Goal: Find contact information: Find contact information

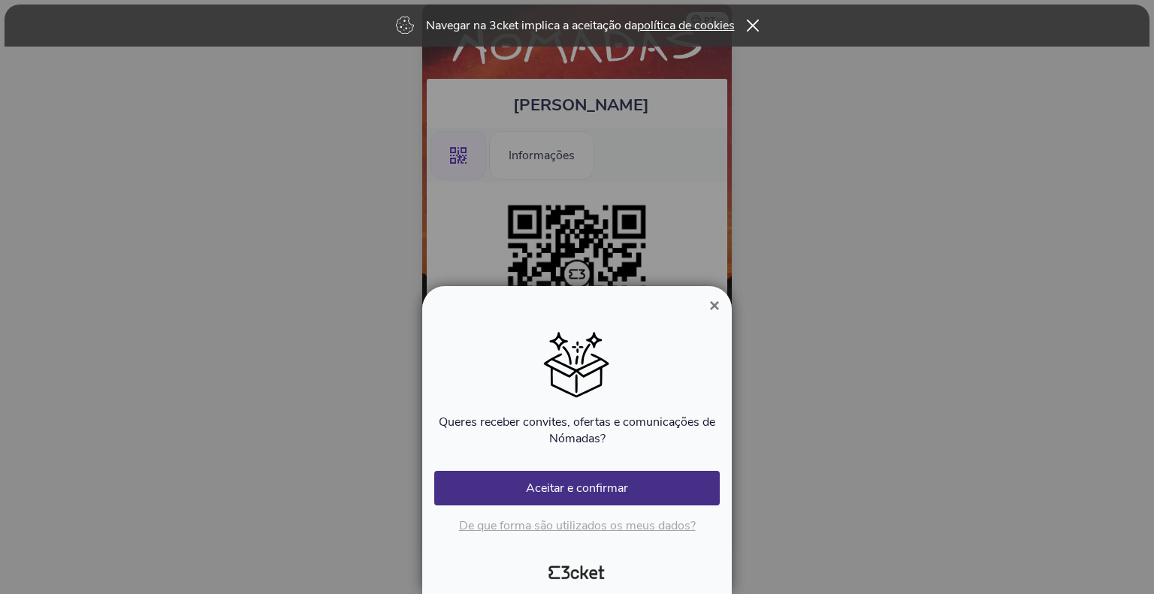
click at [712, 306] on span "×" at bounding box center [714, 305] width 11 height 20
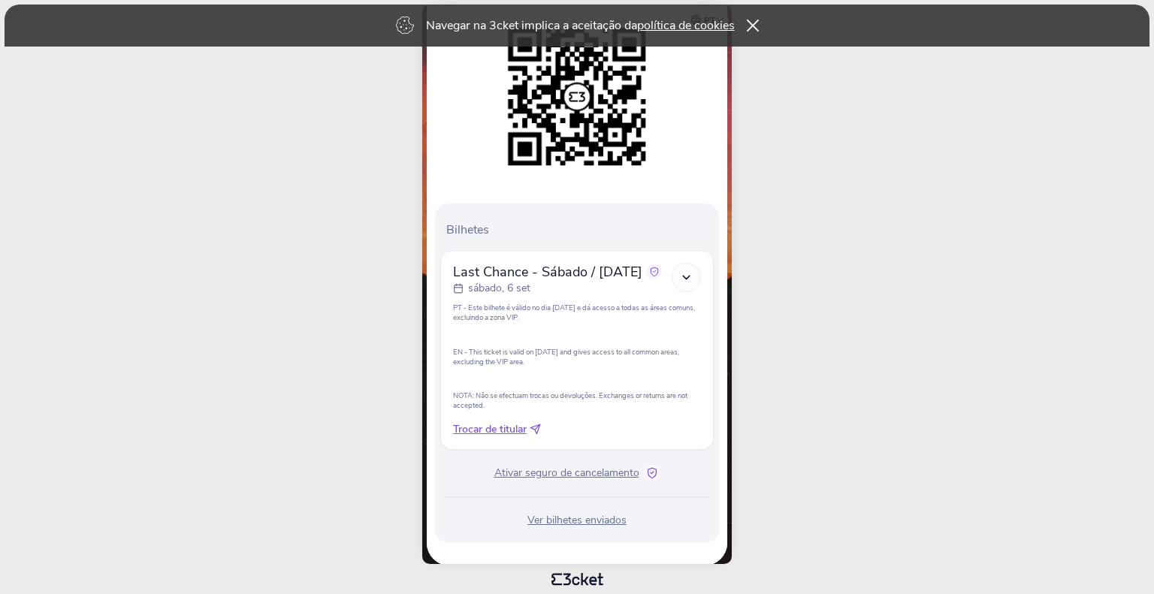
scroll to position [192, 0]
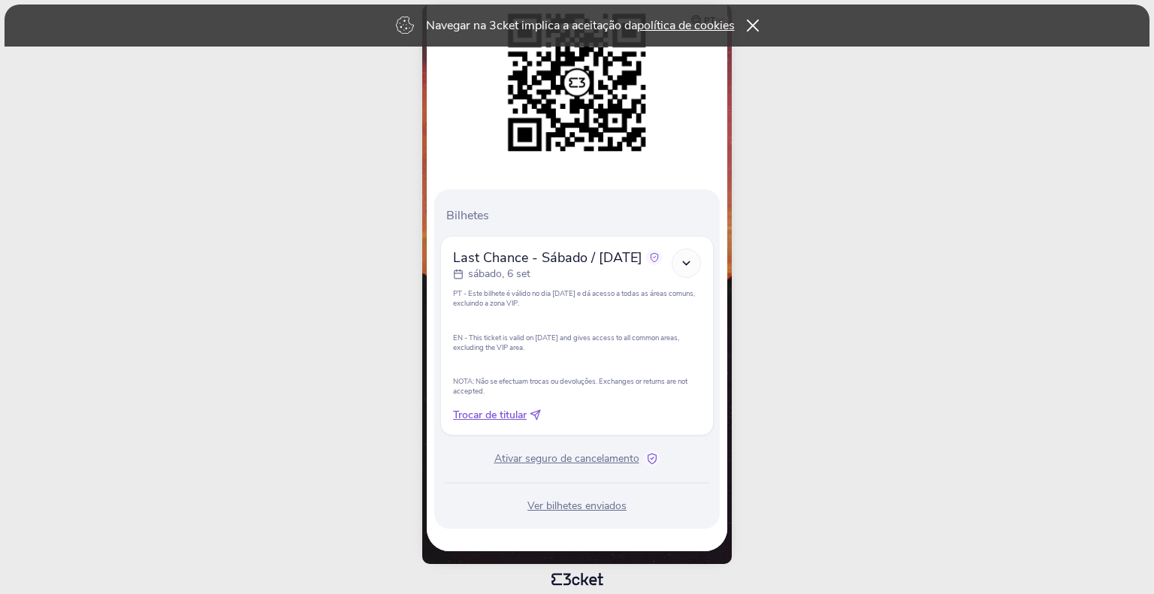
click at [651, 460] on icon at bounding box center [652, 459] width 12 height 12
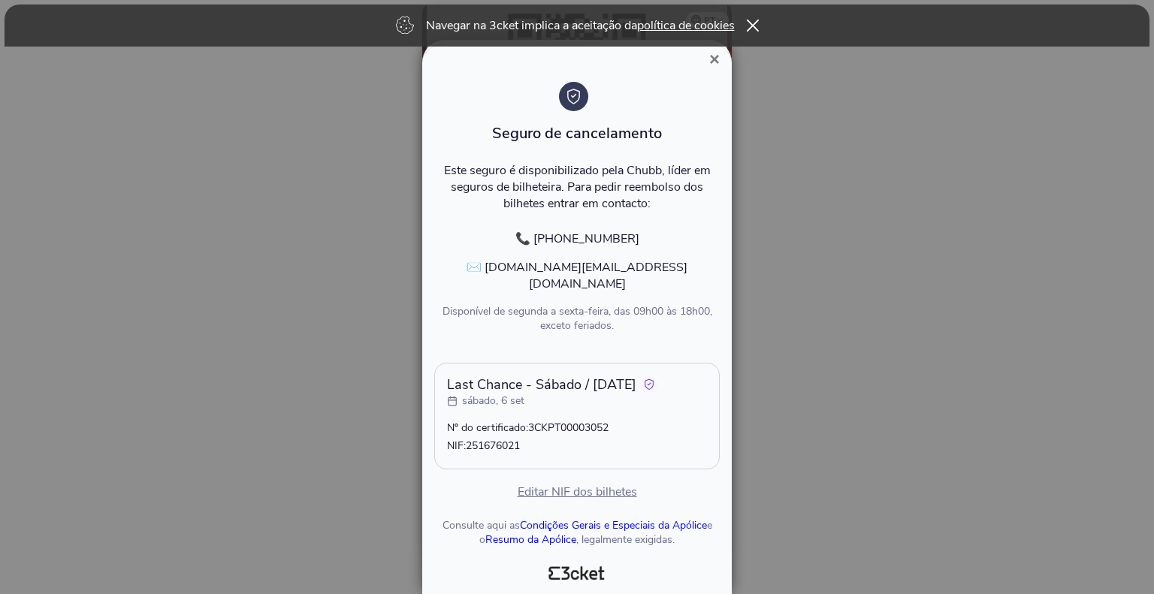
click at [687, 247] on p "📞 [PHONE_NUMBER]" at bounding box center [576, 239] width 285 height 17
click at [577, 279] on p "✉️ [DOMAIN_NAME][EMAIL_ADDRESS][DOMAIN_NAME]" at bounding box center [576, 275] width 285 height 33
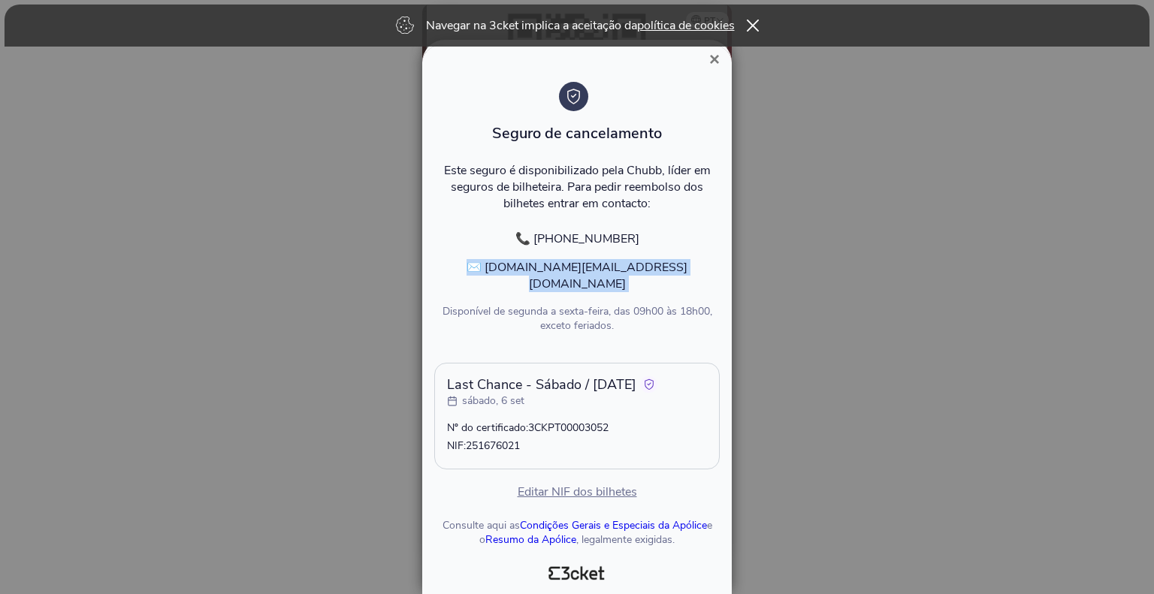
click at [577, 279] on p "✉️ [DOMAIN_NAME][EMAIL_ADDRESS][DOMAIN_NAME]" at bounding box center [576, 275] width 285 height 33
drag, startPoint x: 527, startPoint y: 279, endPoint x: 652, endPoint y: 286, distance: 125.6
click at [652, 286] on p "✉️ [DOMAIN_NAME][EMAIL_ADDRESS][DOMAIN_NAME]" at bounding box center [576, 275] width 285 height 33
copy p "[DOMAIN_NAME][EMAIL_ADDRESS][DOMAIN_NAME]"
click at [679, 412] on div "Last Chance - Sábado / [DATE] [DATE] Nº do certificado: 3CKPT00003052 NIF: 2516…" at bounding box center [576, 416] width 285 height 107
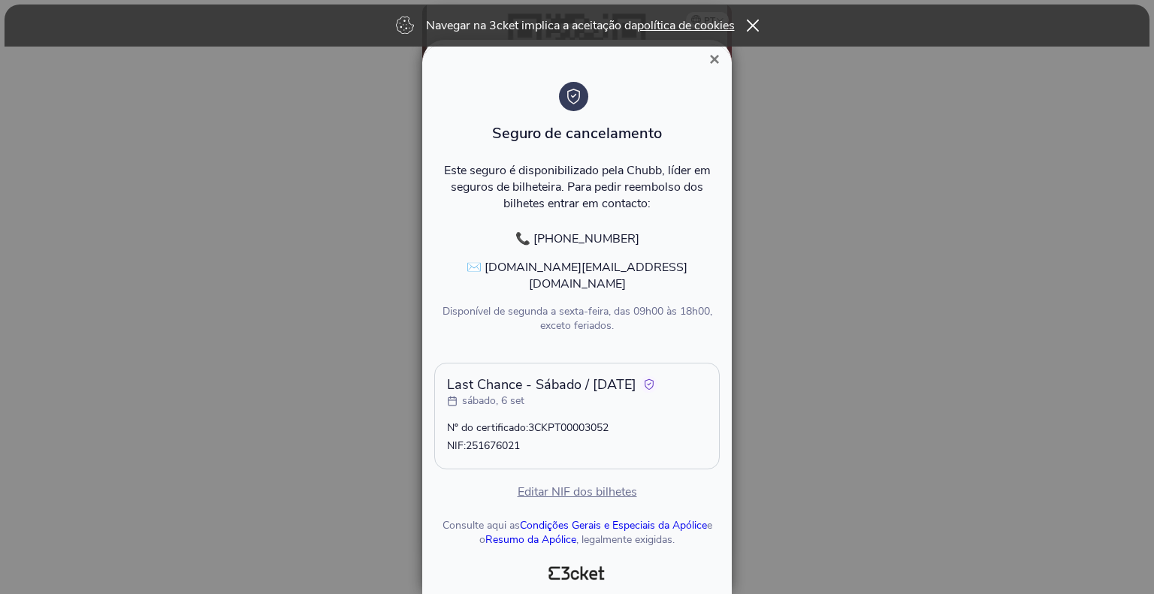
click at [809, 379] on div at bounding box center [577, 297] width 1154 height 594
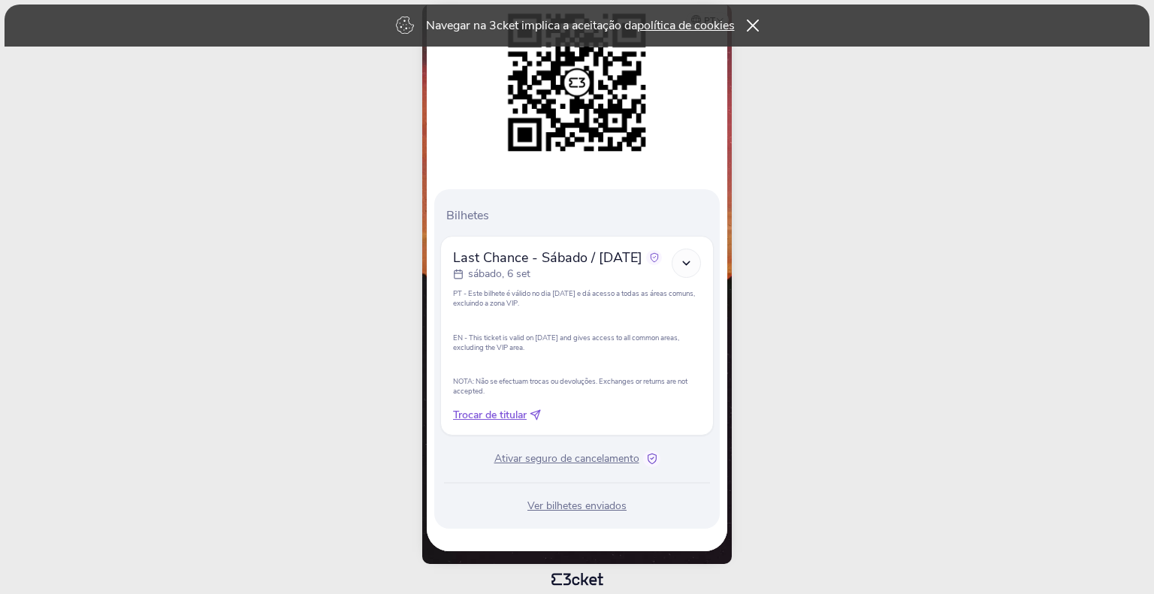
click at [809, 379] on div at bounding box center [577, 297] width 1154 height 594
